Goal: Task Accomplishment & Management: Complete application form

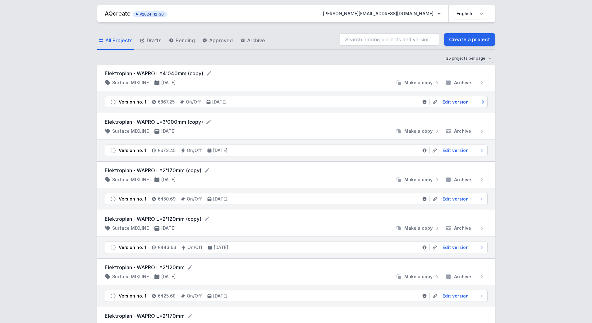
click at [459, 103] on span "Edit version" at bounding box center [456, 102] width 26 height 6
select select "2"
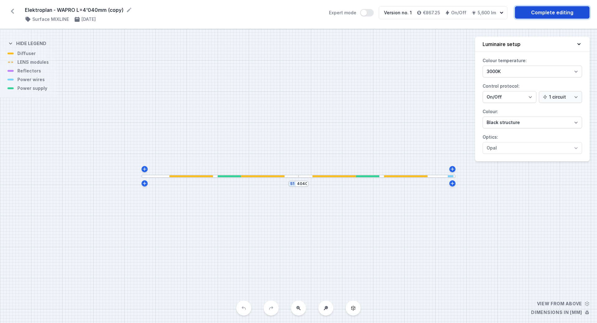
click at [544, 13] on link "Complete editing" at bounding box center [552, 12] width 75 height 12
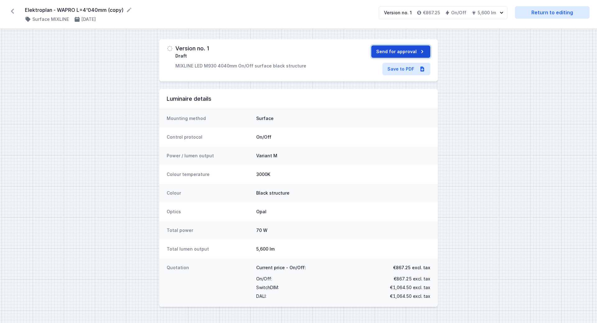
click at [407, 51] on button "Send for approval" at bounding box center [400, 51] width 59 height 12
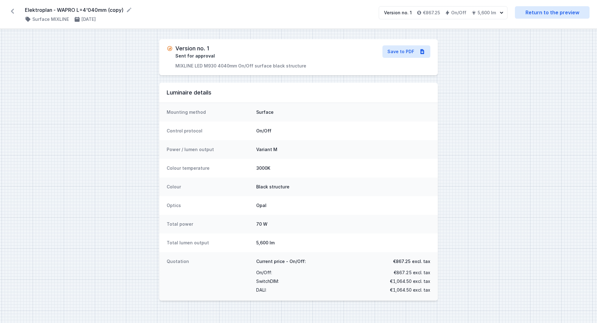
click at [12, 13] on icon at bounding box center [12, 11] width 10 height 10
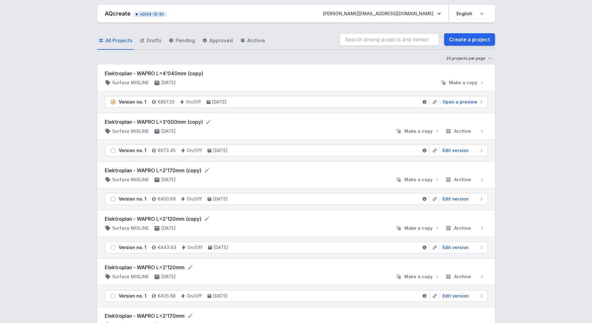
scroll to position [41, 0]
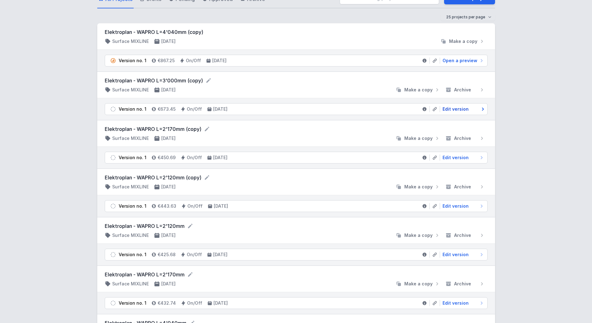
click at [451, 109] on span "Edit version" at bounding box center [456, 109] width 26 height 6
select select "2"
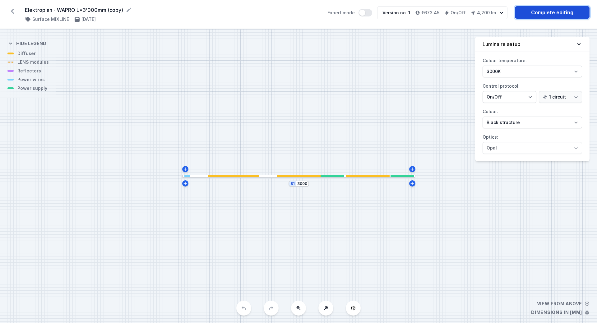
click at [548, 12] on link "Complete editing" at bounding box center [552, 12] width 75 height 12
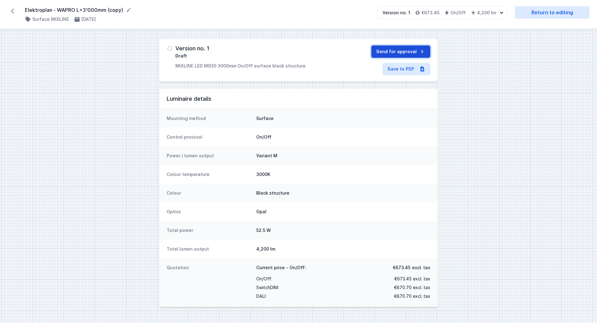
click at [401, 52] on button "Send for approval" at bounding box center [400, 51] width 59 height 12
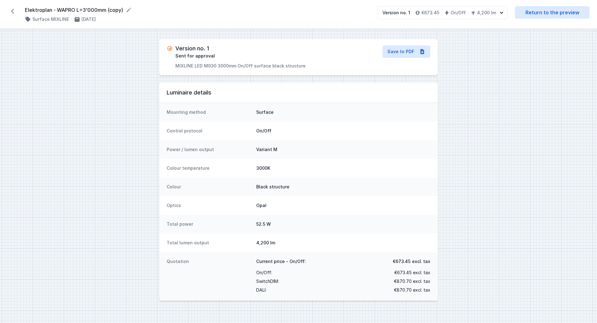
click at [15, 9] on icon at bounding box center [12, 11] width 10 height 10
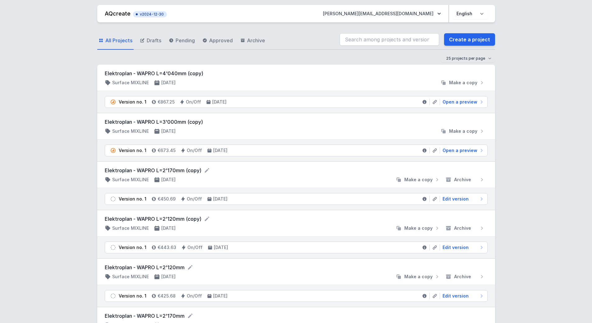
scroll to position [41, 0]
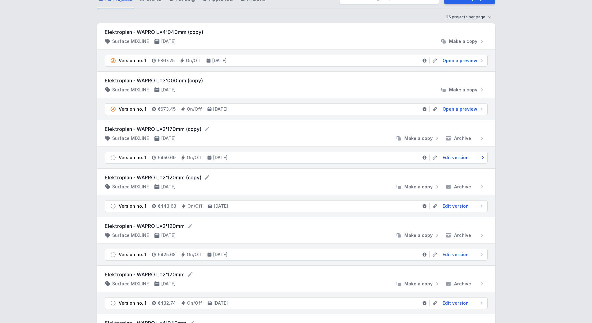
click at [459, 158] on span "Edit version" at bounding box center [456, 158] width 26 height 6
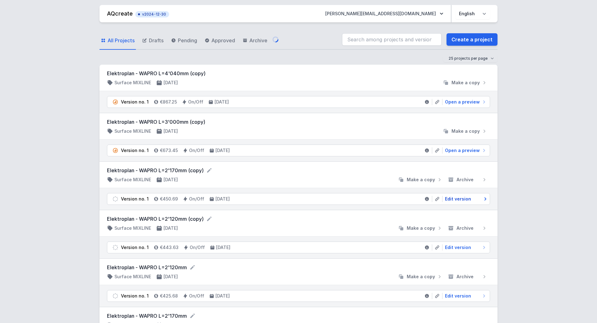
select select "2"
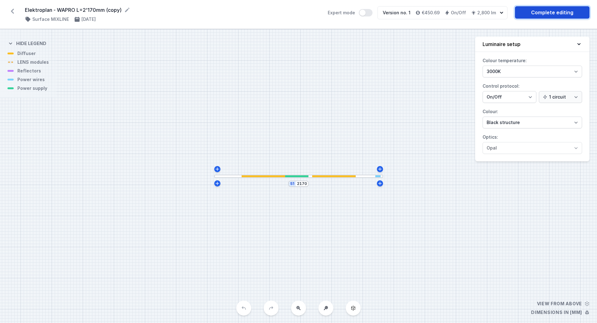
click at [541, 15] on link "Complete editing" at bounding box center [552, 12] width 75 height 12
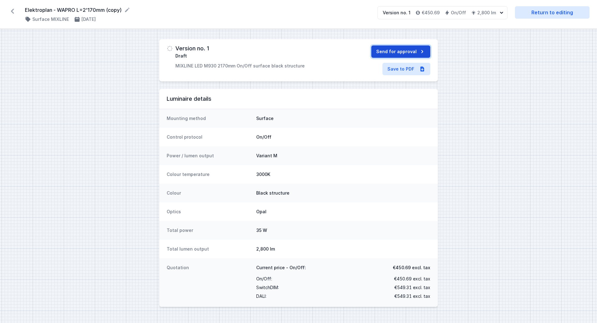
click at [394, 52] on button "Send for approval" at bounding box center [400, 51] width 59 height 12
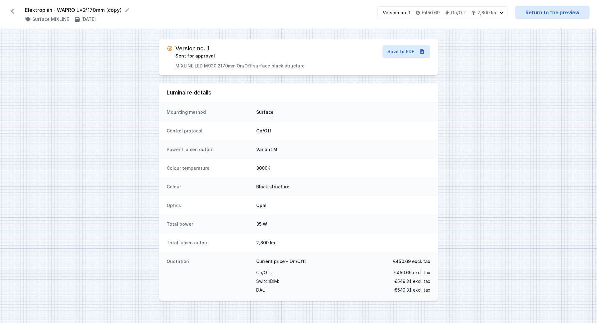
drag, startPoint x: 12, startPoint y: 11, endPoint x: 26, endPoint y: 19, distance: 16.3
click at [12, 11] on icon at bounding box center [12, 11] width 3 height 5
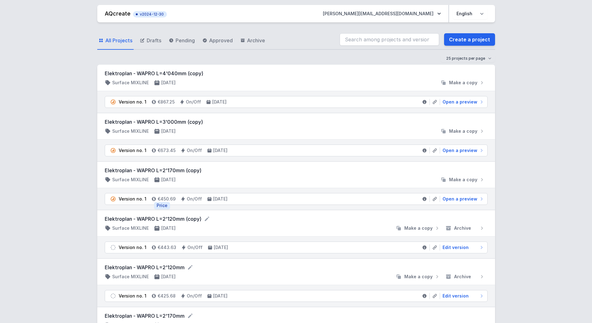
scroll to position [41, 0]
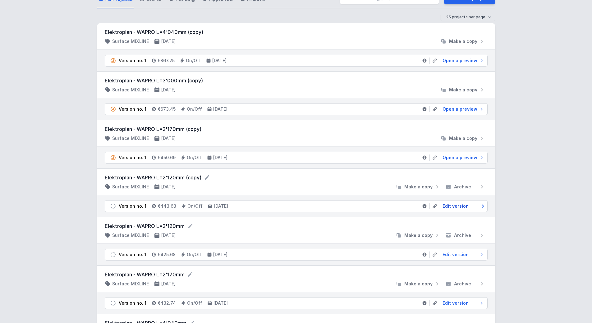
click at [460, 207] on span "Edit version" at bounding box center [456, 206] width 26 height 6
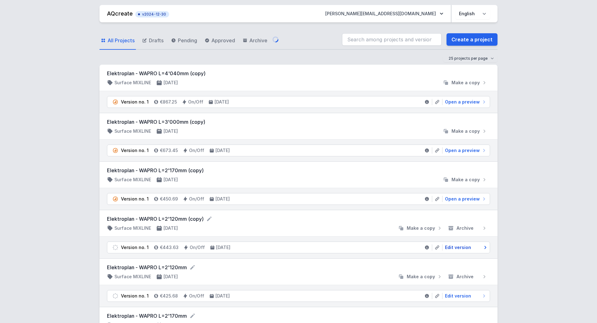
select select "2"
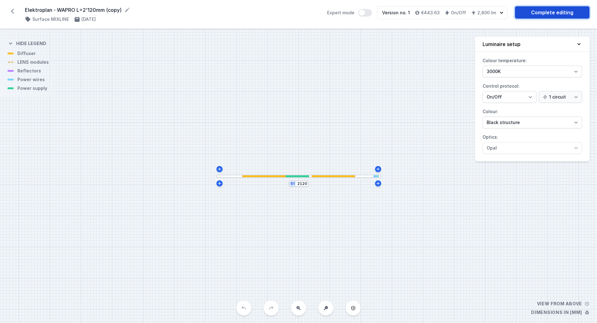
click at [548, 13] on link "Complete editing" at bounding box center [552, 12] width 75 height 12
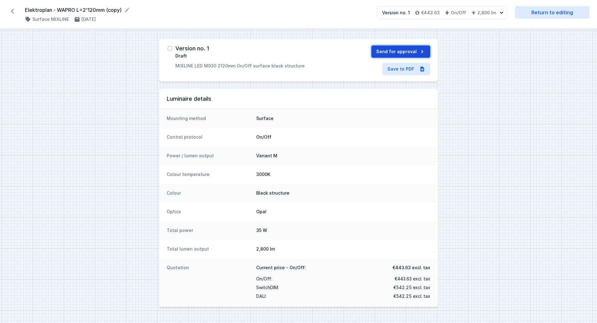
click at [397, 54] on button "Send for approval" at bounding box center [400, 51] width 59 height 12
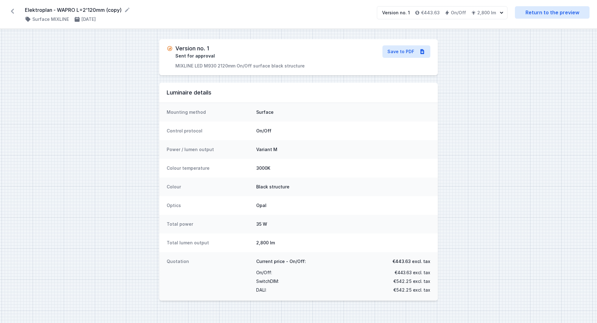
click at [10, 12] on icon at bounding box center [12, 11] width 10 height 10
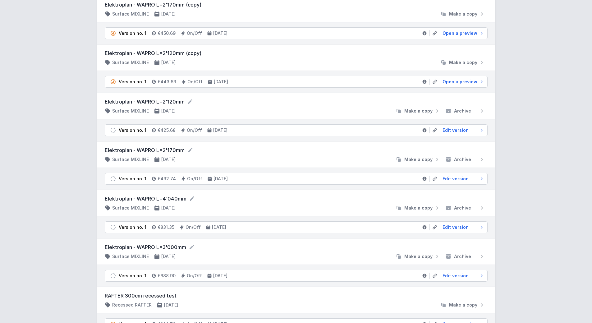
scroll to position [249, 0]
